Goal: Register for event/course

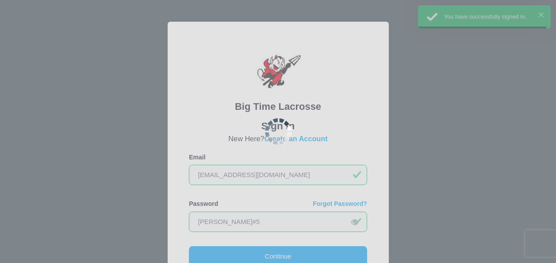
scroll to position [62, 0]
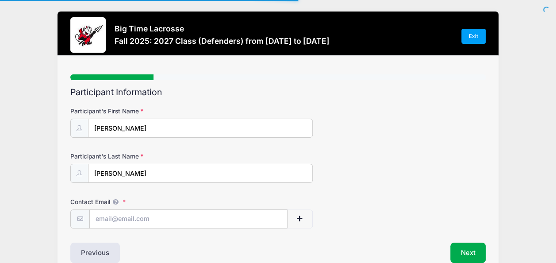
scroll to position [45, 0]
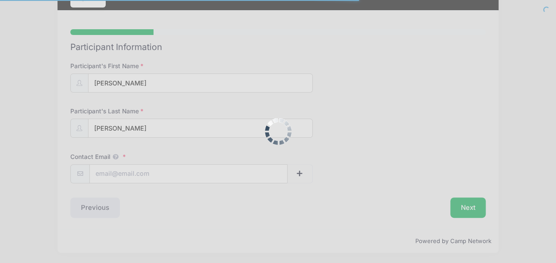
click at [151, 174] on div at bounding box center [278, 131] width 556 height 263
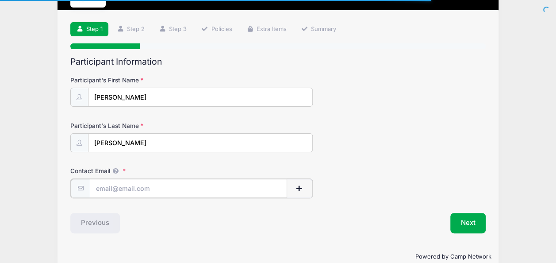
click at [152, 179] on input "Contact Email" at bounding box center [188, 188] width 197 height 19
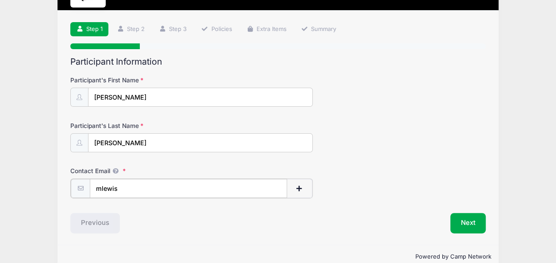
type input "MLewis26@thehill.org"
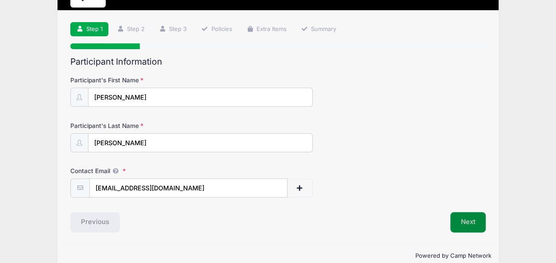
click at [465, 221] on button "Next" at bounding box center [468, 222] width 36 height 20
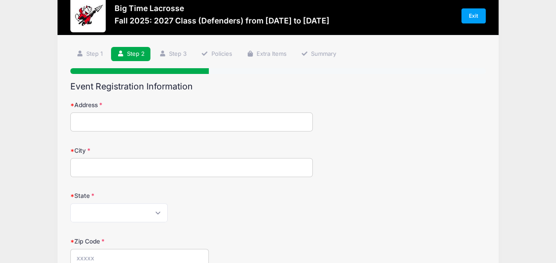
scroll to position [0, 0]
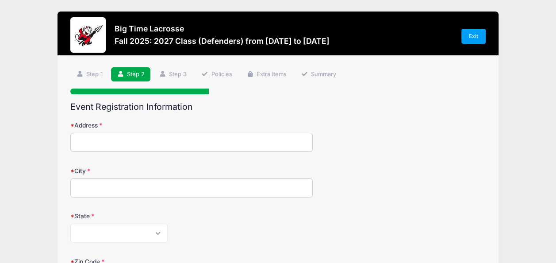
click at [183, 145] on input "Address" at bounding box center [191, 142] width 242 height 19
type input "330 King of Prussia Rd"
type input "Wayne"
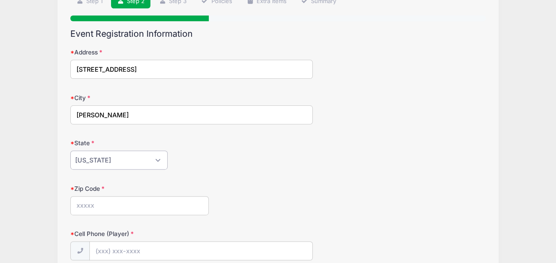
scroll to position [75, 0]
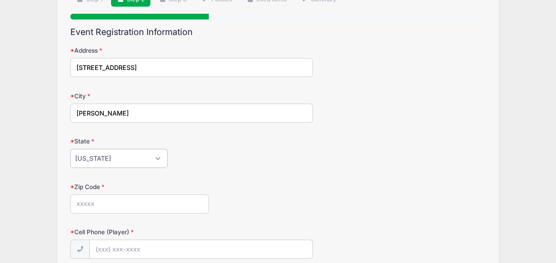
click at [154, 159] on select "Alabama Alaska American Samoa Arizona Arkansas Armed Forces Africa Armed Forces…" at bounding box center [118, 158] width 97 height 19
select select "PA"
click at [70, 149] on select "Alabama Alaska American Samoa Arizona Arkansas Armed Forces Africa Armed Forces…" at bounding box center [118, 158] width 97 height 19
click at [120, 202] on input "Zip Code" at bounding box center [139, 203] width 138 height 19
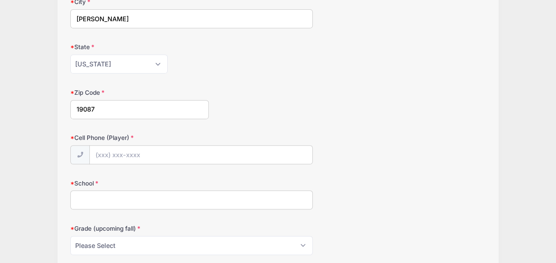
scroll to position [169, 0]
type input "19087"
click at [141, 148] on input "Cell Phone (Player)" at bounding box center [201, 154] width 222 height 19
type input "(484) 752-5595"
click at [134, 197] on input "School" at bounding box center [191, 199] width 242 height 19
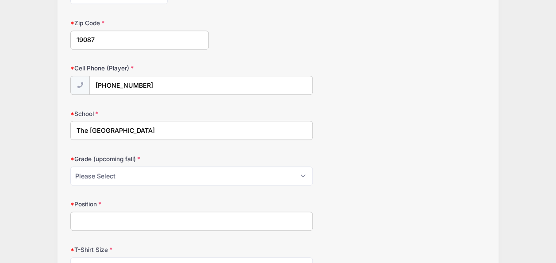
scroll to position [241, 0]
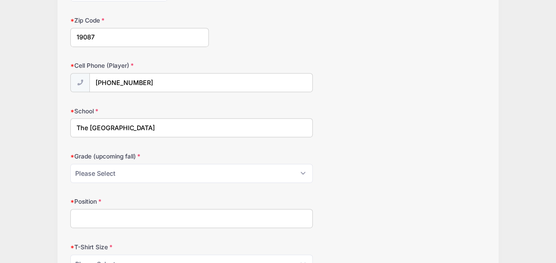
type input "The Hill School"
click at [159, 168] on select "Please Select Pre-K 1st 2nd 3rd 4th 5th 6th 7th 8th 9th 10th 11th 12th" at bounding box center [191, 173] width 242 height 19
select select "12th"
click at [70, 164] on select "Please Select Pre-K 1st 2nd 3rd 4th 5th 6th 7th 8th 9th 10th 11th 12th" at bounding box center [191, 173] width 242 height 19
click at [152, 218] on input "Position" at bounding box center [191, 218] width 242 height 19
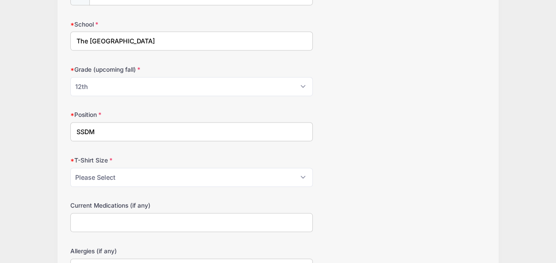
scroll to position [340, 0]
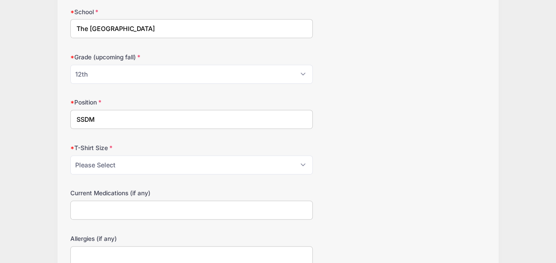
type input "SSDM"
click at [248, 164] on select "Please Select Youth Small Youth Medium Youth Large Adult Small Adult Medium Adu…" at bounding box center [191, 164] width 242 height 19
select select "Adult Medium"
click at [70, 155] on select "Please Select Youth Small Youth Medium Youth Large Adult Small Adult Medium Adu…" at bounding box center [191, 164] width 242 height 19
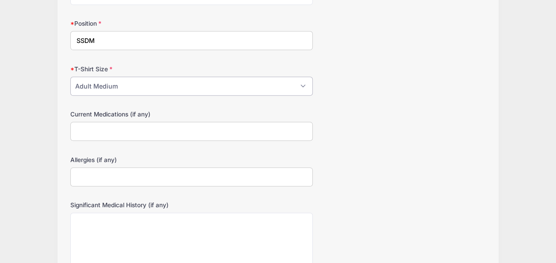
scroll to position [502, 0]
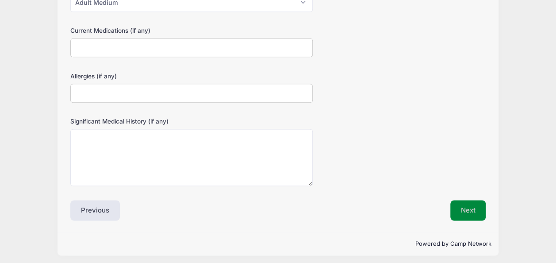
click at [464, 206] on button "Next" at bounding box center [468, 210] width 36 height 20
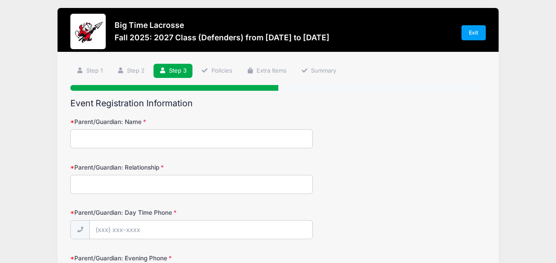
scroll to position [0, 0]
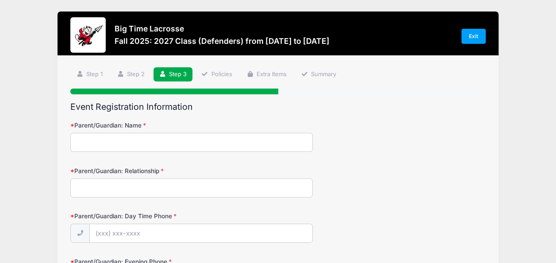
click at [166, 147] on input "Parent/Guardian: Name" at bounding box center [191, 142] width 242 height 19
type input "Megan Lewis"
type input "Mom"
type input "(484) 368-1285"
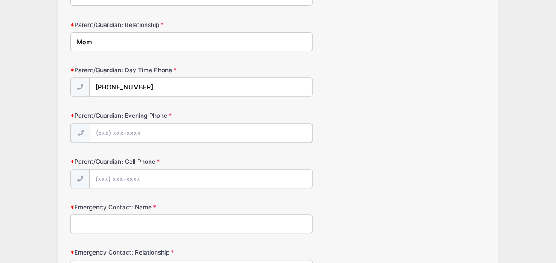
click at [153, 127] on input "Parent/Guardian: Evening Phone" at bounding box center [201, 132] width 222 height 19
type input "(484) 368-1285"
click at [128, 226] on input "Emergency Contact: Name" at bounding box center [191, 222] width 242 height 19
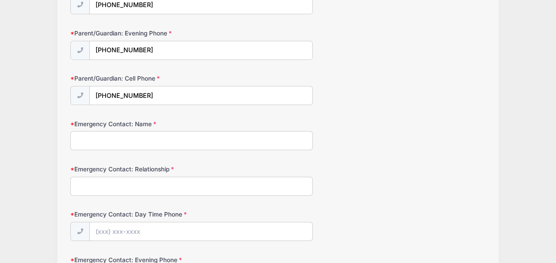
scroll to position [229, 0]
click at [114, 144] on input "Emergency Contact: Name" at bounding box center [191, 139] width 242 height 19
type input "Rick Lewis"
type input "Dad"
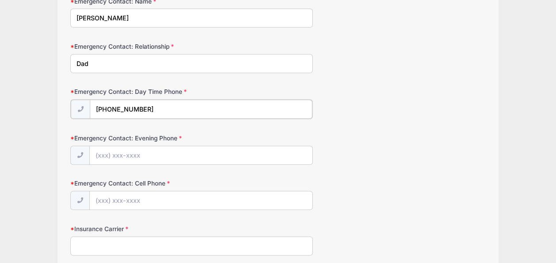
scroll to position [351, 0]
type input "(610) 496-4559"
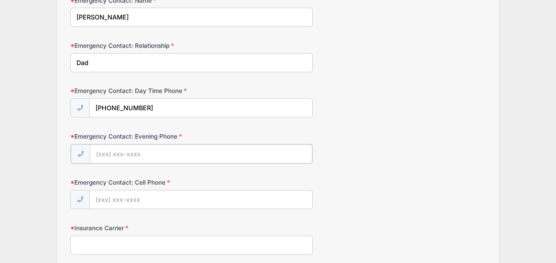
click at [104, 153] on input "Emergency Contact: Evening Phone" at bounding box center [201, 153] width 222 height 19
type input "(610) 496-4559"
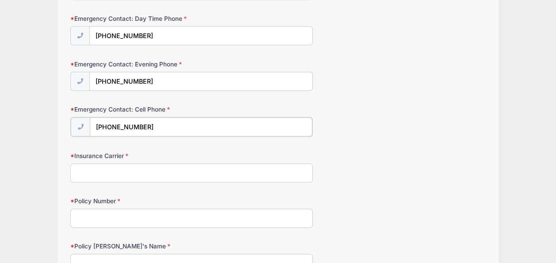
scroll to position [438, 0]
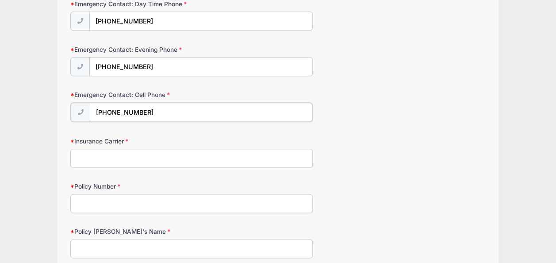
type input "(610) 496-4559"
click at [104, 153] on input "Insurance Carrier" at bounding box center [191, 157] width 242 height 19
type input "Blue Cross"
click at [110, 200] on input "Policy Number" at bounding box center [191, 202] width 242 height 19
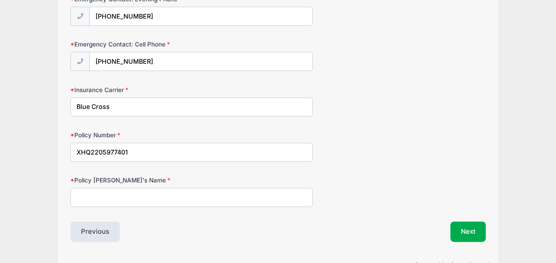
scroll to position [496, 0]
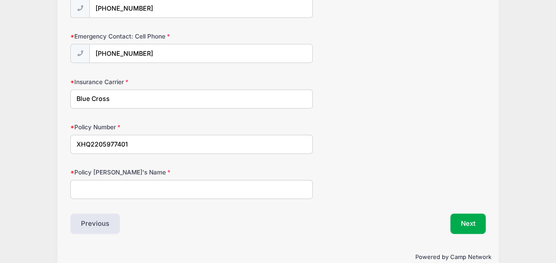
type input "XHQ2205977401"
click at [111, 182] on input "Policy Holder's Name" at bounding box center [191, 188] width 242 height 19
type input "Richard Lewis"
click at [462, 217] on button "Next" at bounding box center [468, 223] width 36 height 20
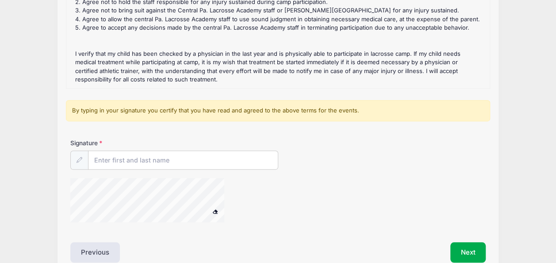
scroll to position [213, 0]
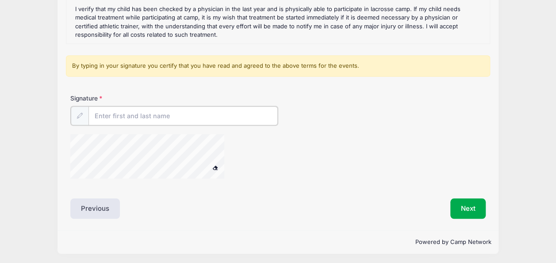
click at [124, 117] on input "Signature" at bounding box center [182, 115] width 189 height 19
type input "Megan Lewis"
click at [463, 202] on button "Next" at bounding box center [468, 207] width 36 height 20
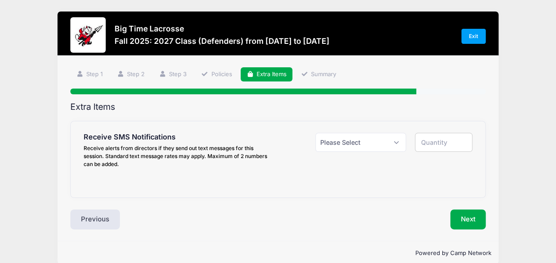
scroll to position [0, 0]
click at [350, 142] on select "Please Select Yes ($0.00) No" at bounding box center [360, 142] width 91 height 19
click at [339, 219] on div "Next" at bounding box center [384, 219] width 212 height 20
click at [462, 217] on button "Next" at bounding box center [468, 219] width 36 height 20
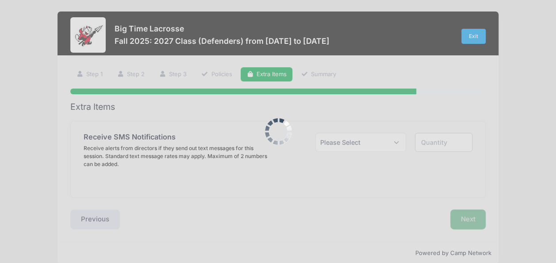
scroll to position [12, 0]
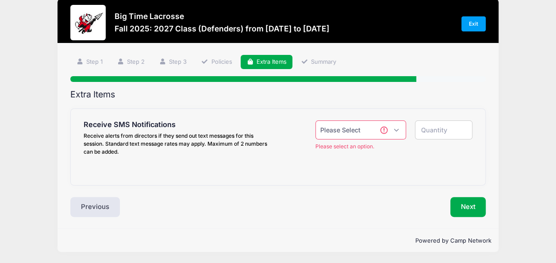
click at [384, 128] on select "Please Select Yes ($0.00) No" at bounding box center [360, 129] width 91 height 19
select select "1"
click at [315, 120] on select "Please Select Yes ($0.00) No" at bounding box center [360, 129] width 91 height 19
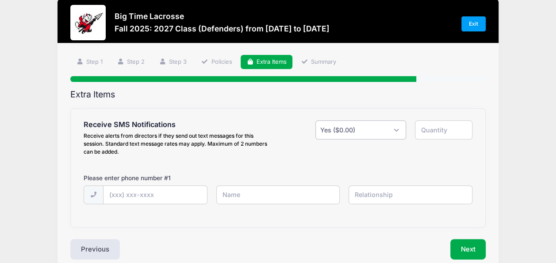
type input "1"
click at [0, 0] on input "text" at bounding box center [0, 0] width 0 height 0
type input "(484) 368-1285"
type input "Megan Lewis"
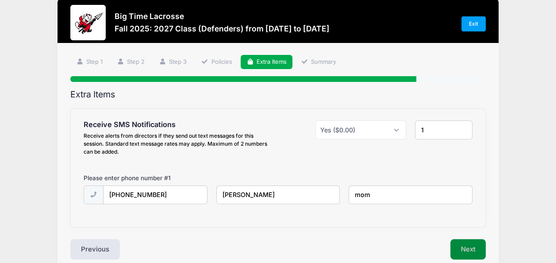
type input "mom"
click at [469, 252] on button "Next" at bounding box center [468, 249] width 36 height 20
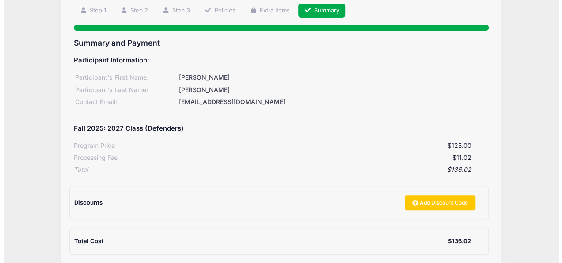
scroll to position [156, 0]
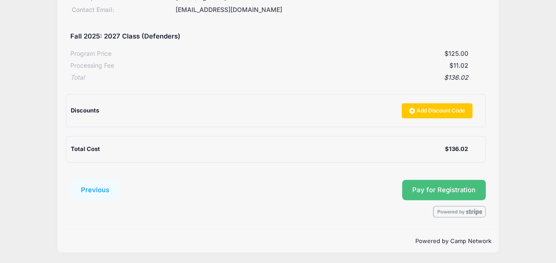
click at [427, 186] on span "Pay for Registration" at bounding box center [443, 190] width 63 height 8
